Goal: Check status

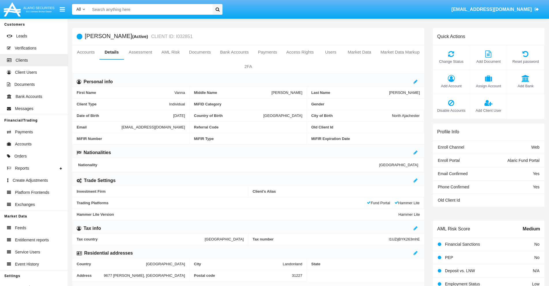
click at [86, 52] on link "Accounts" at bounding box center [85, 52] width 27 height 14
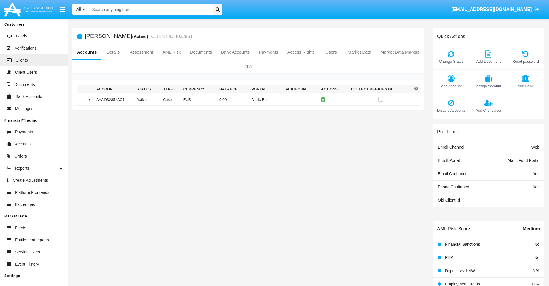
click at [246, 99] on td "0.00" at bounding box center [233, 99] width 32 height 12
click at [322, 111] on icon at bounding box center [323, 111] width 3 height 3
